Goal: Task Accomplishment & Management: Manage account settings

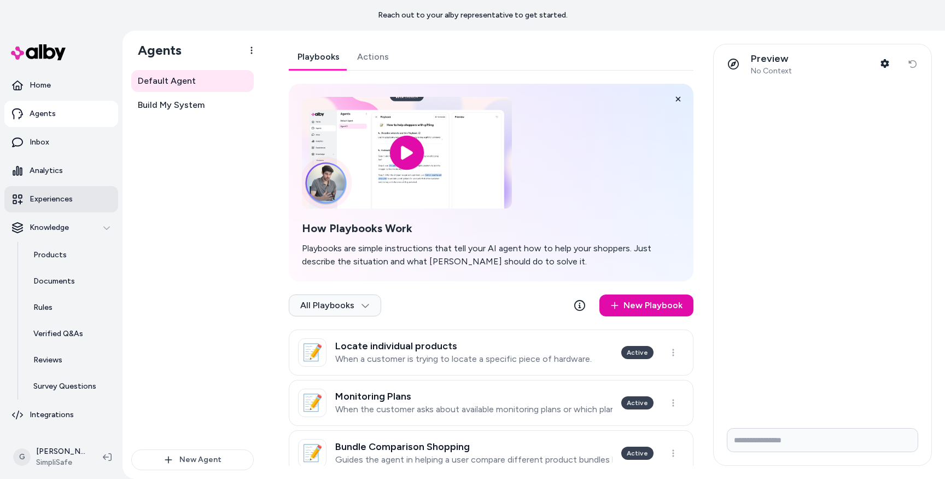
click at [40, 194] on p "Experiences" at bounding box center [51, 199] width 43 height 11
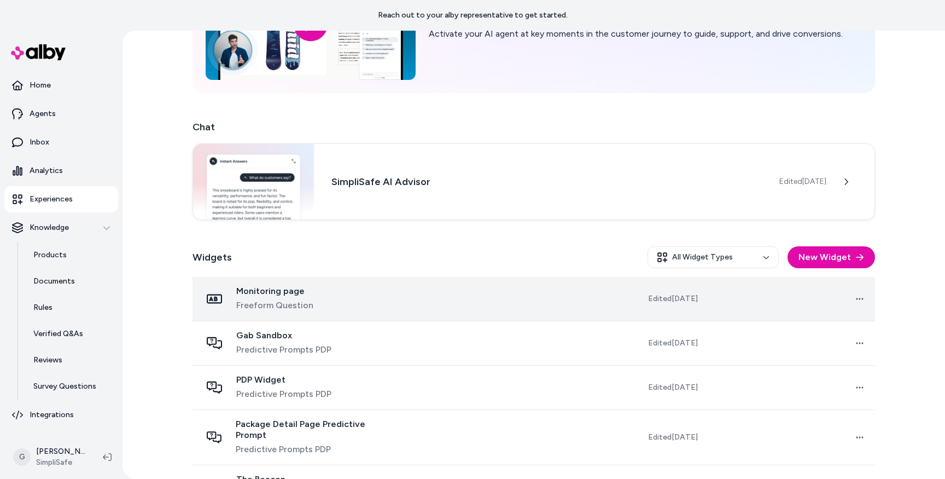
scroll to position [123, 0]
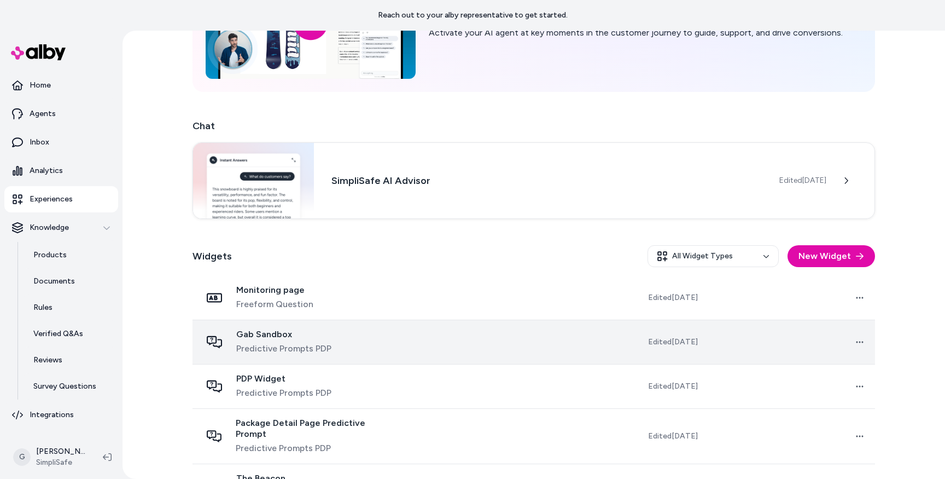
click at [276, 338] on span "Gab Sandbox" at bounding box center [283, 334] width 95 height 11
click at [278, 339] on span "Gab Sandbox" at bounding box center [283, 334] width 95 height 11
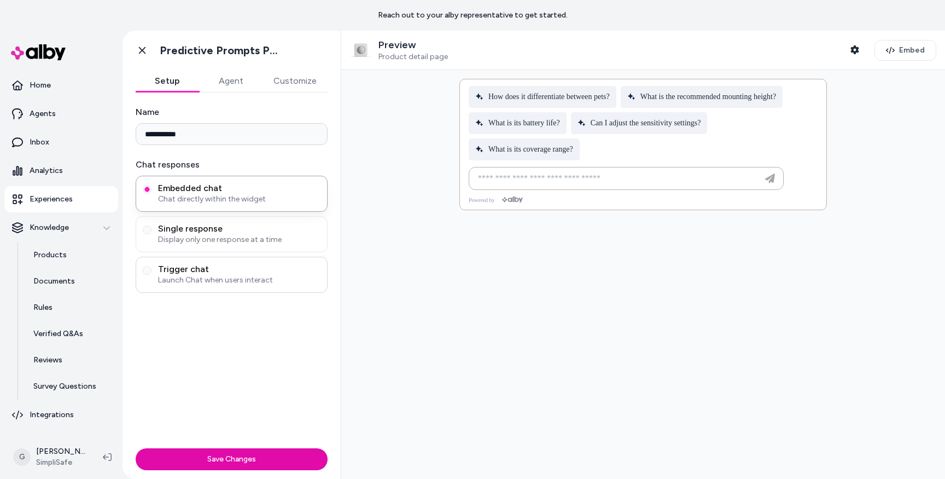
click at [188, 270] on span "Trigger chat" at bounding box center [239, 269] width 162 height 11
click at [152, 270] on button "Trigger chat Launch Chat when users interact" at bounding box center [147, 270] width 9 height 9
click at [188, 235] on span "Display only one response at a time" at bounding box center [239, 239] width 162 height 11
click at [152, 234] on button "Single response Display only one response at a time" at bounding box center [147, 229] width 9 height 9
click at [166, 190] on span "Embedded chat" at bounding box center [239, 188] width 162 height 11
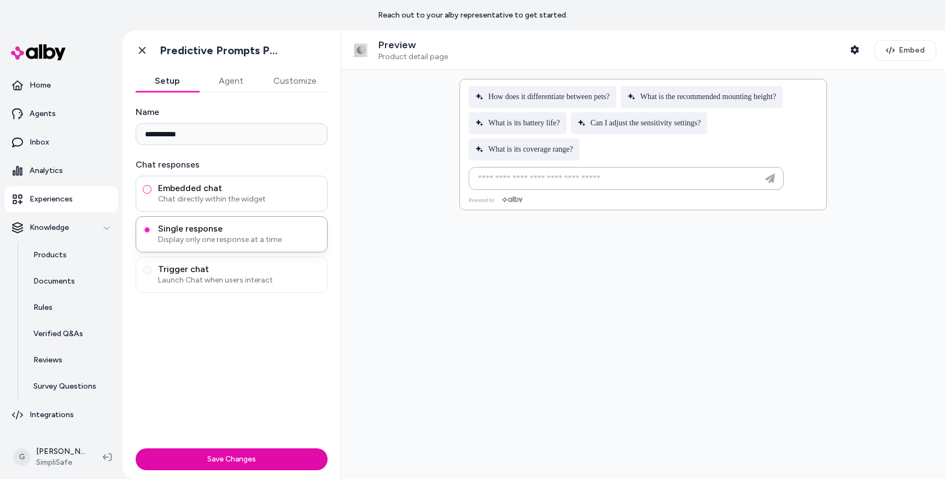
click at [152, 190] on button "Embedded chat Chat directly within the widget" at bounding box center [147, 189] width 9 height 9
click at [216, 248] on div "Single response Display only one response at a time" at bounding box center [232, 234] width 192 height 36
click at [49, 207] on link "Experiences" at bounding box center [61, 199] width 114 height 26
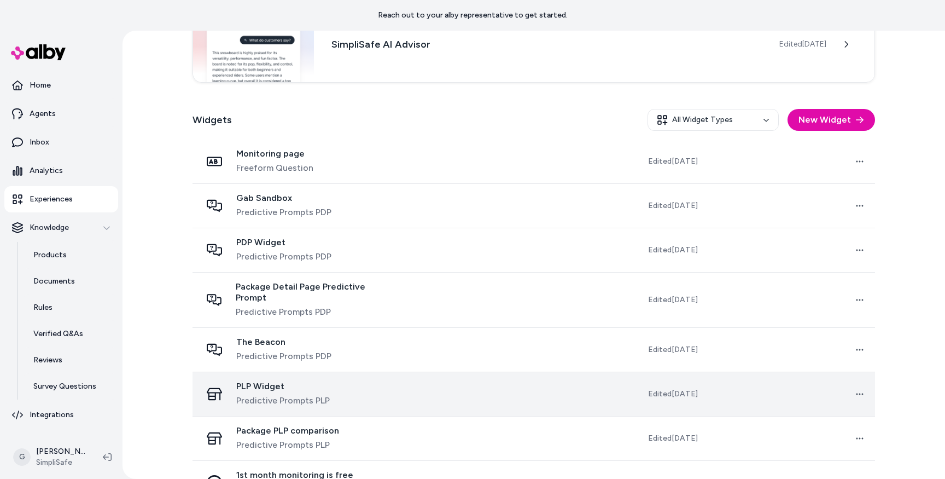
scroll to position [327, 0]
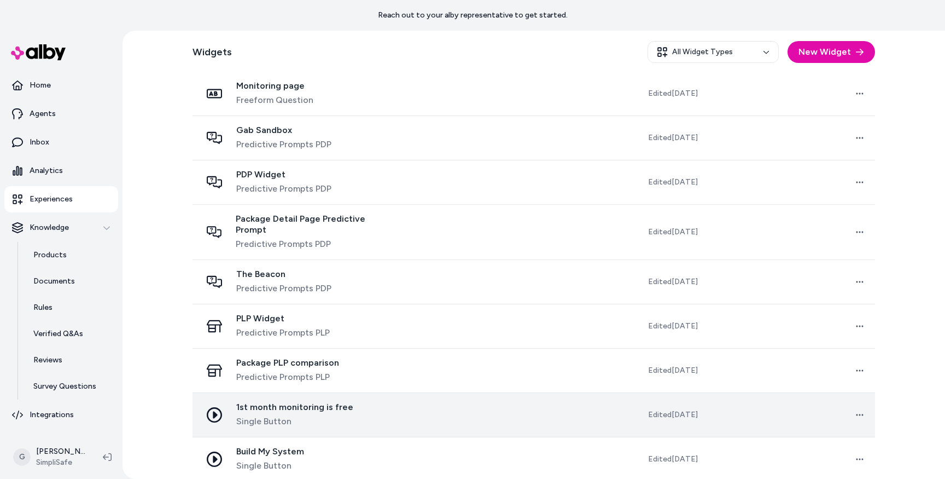
click at [276, 420] on td "1st month monitoring is free Single Button" at bounding box center [297, 414] width 208 height 44
